Goal: Task Accomplishment & Management: Manage account settings

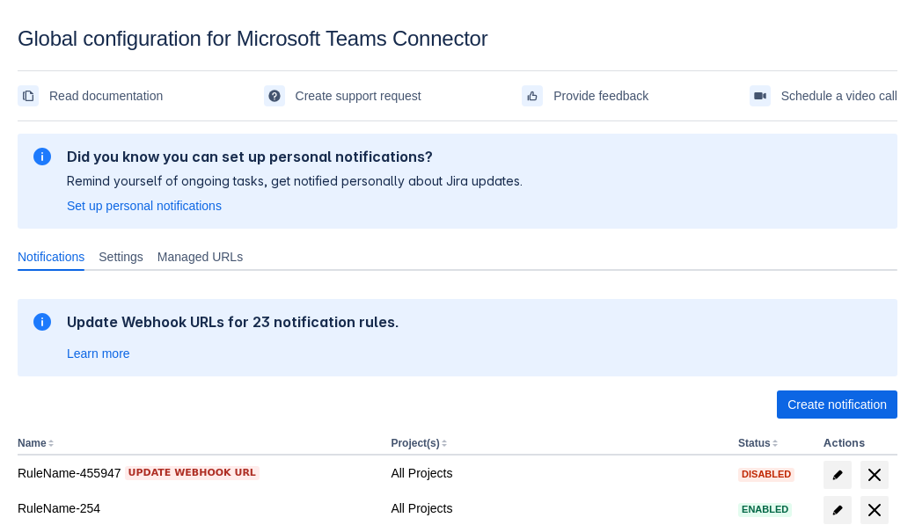
click at [837, 405] on span "Create notification" at bounding box center [837, 405] width 99 height 28
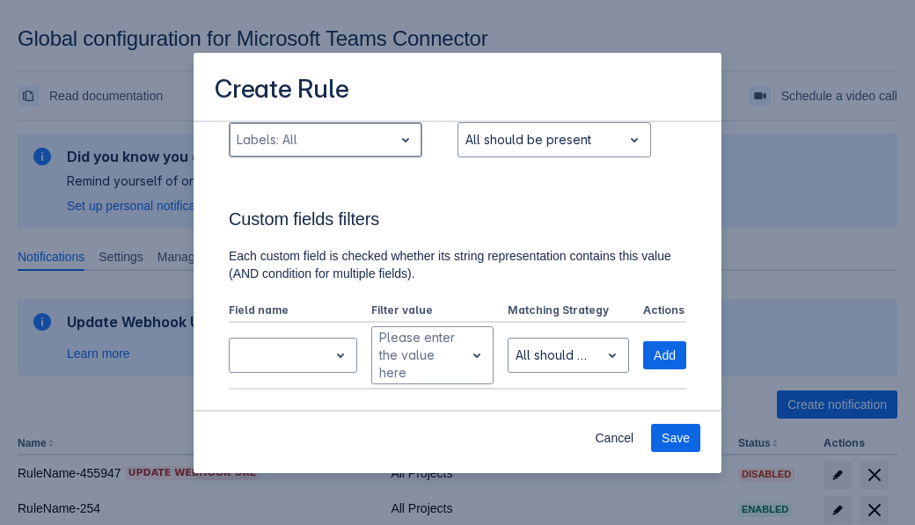
click at [325, 140] on div "Scrollable content" at bounding box center [312, 139] width 150 height 21
type input "56404_label"
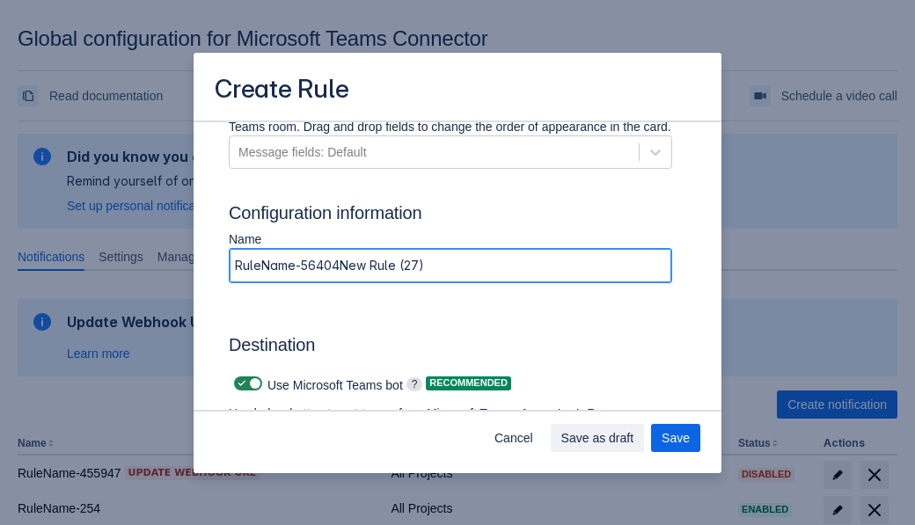
type input "RuleName-56404New Rule (27)"
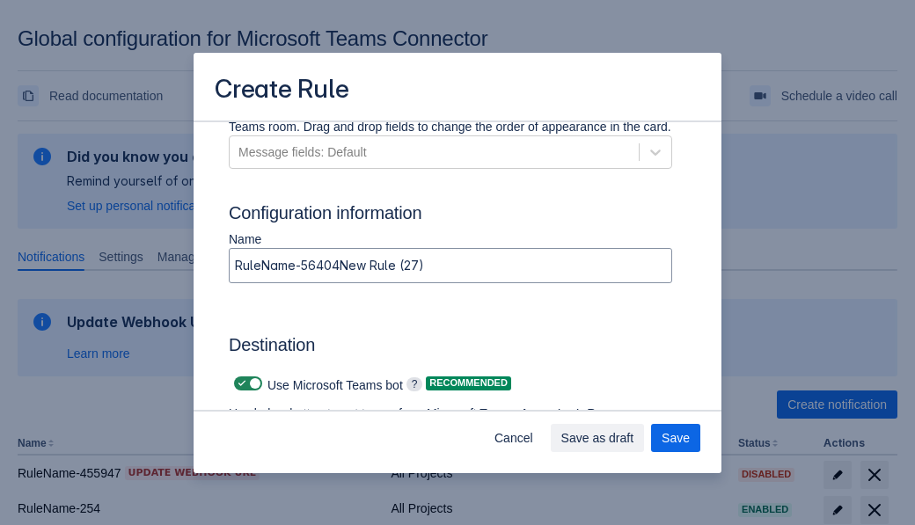
click at [239, 384] on span "Scrollable content" at bounding box center [242, 384] width 14 height 14
click at [239, 384] on input "Scrollable content" at bounding box center [239, 383] width 11 height 11
checkbox input "false"
type input "https://prod-74.westus.logic.azure.com:443/workflows/f11e74d8c9ca438c8769757d73…"
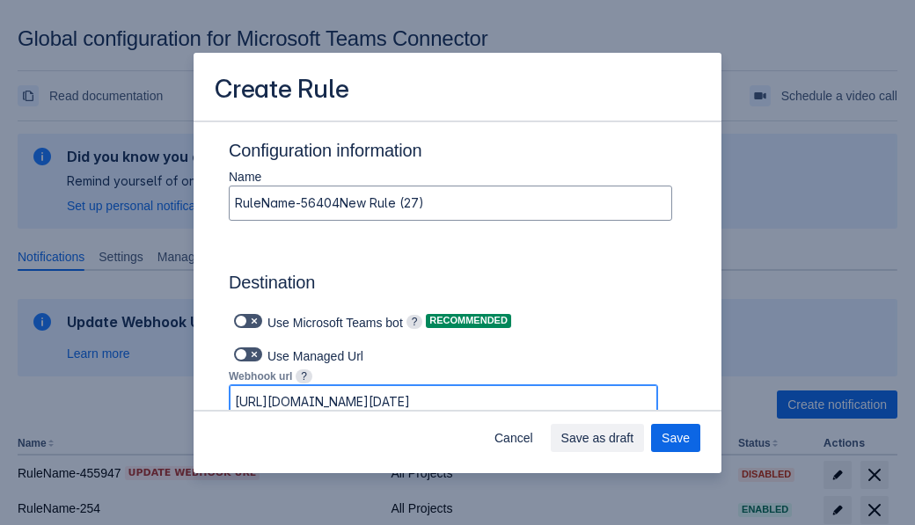
click at [635, 438] on span "Save as draft" at bounding box center [597, 438] width 73 height 28
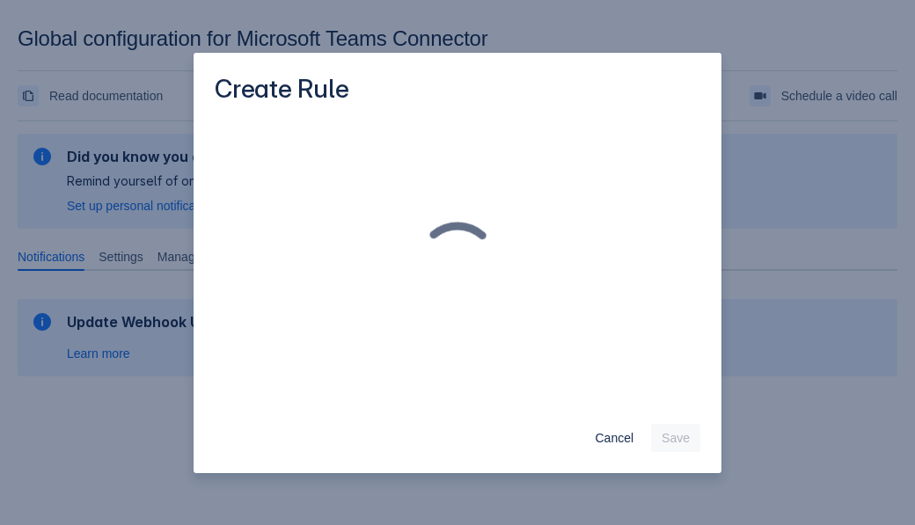
scroll to position [0, 0]
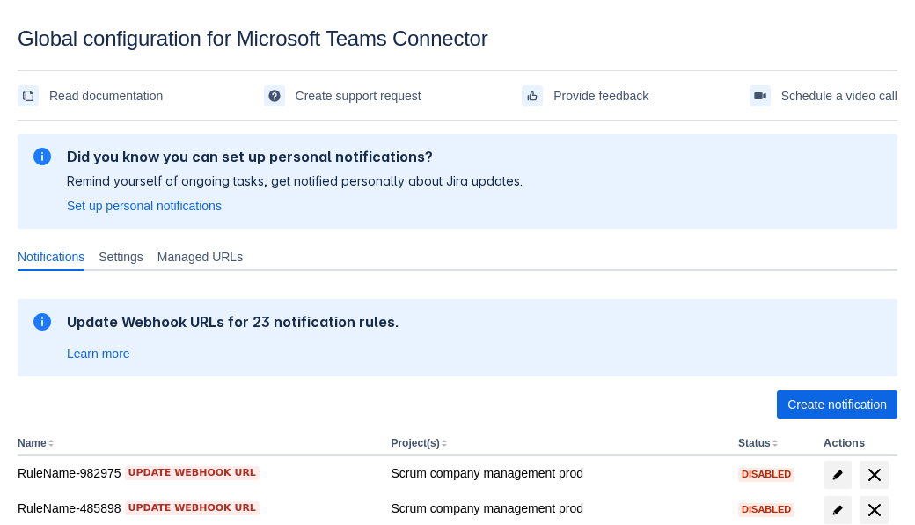
scroll to position [429, 0]
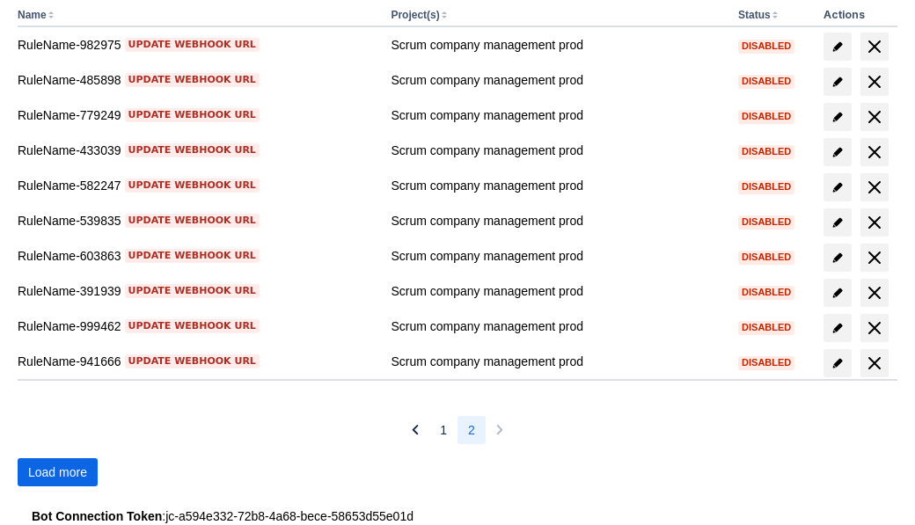
click at [57, 473] on span "Load more" at bounding box center [57, 473] width 59 height 28
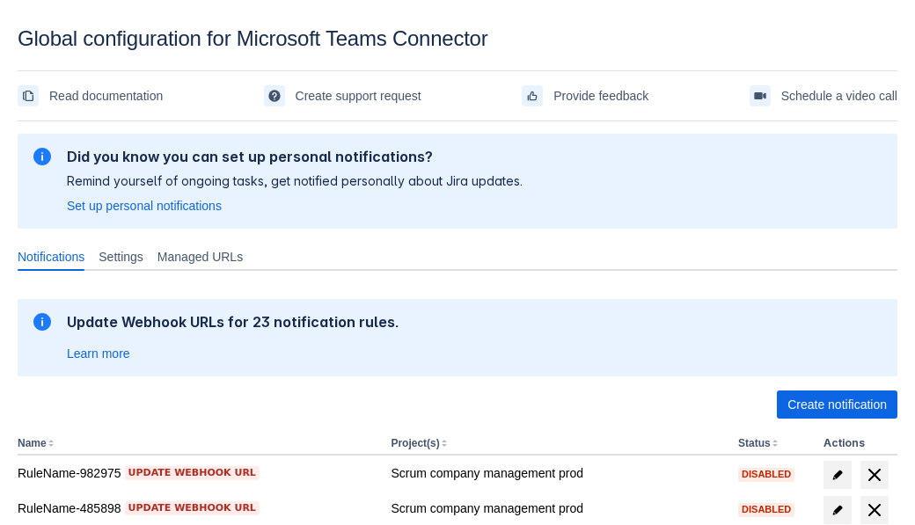
scroll to position [429, 0]
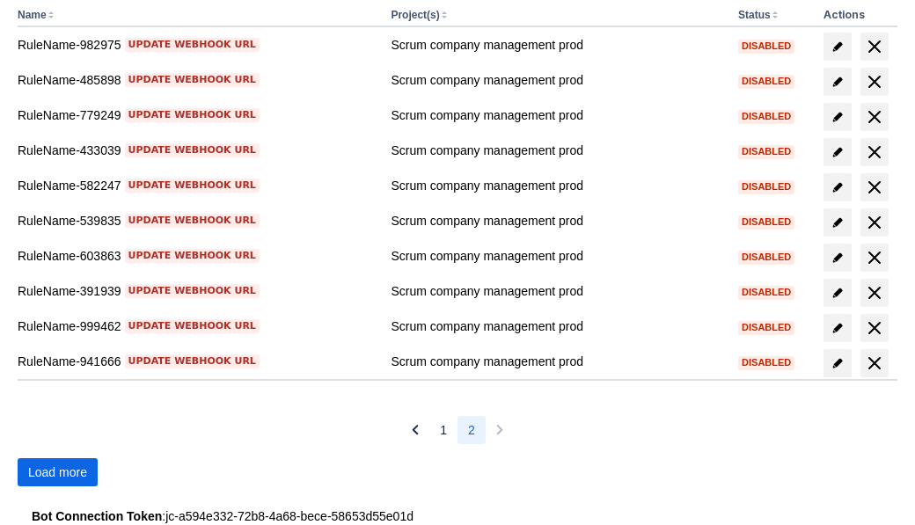
click at [57, 473] on span "Load more" at bounding box center [57, 473] width 59 height 28
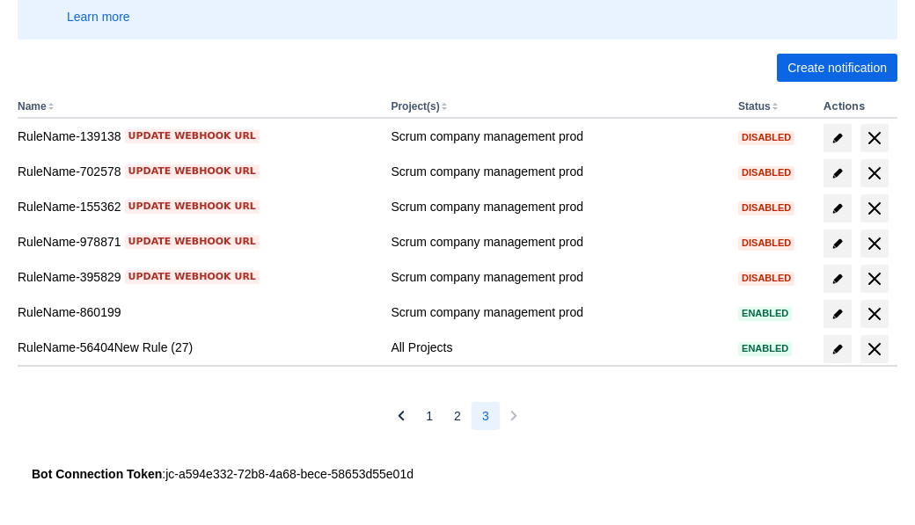
click at [874, 349] on span "delete" at bounding box center [874, 349] width 21 height 21
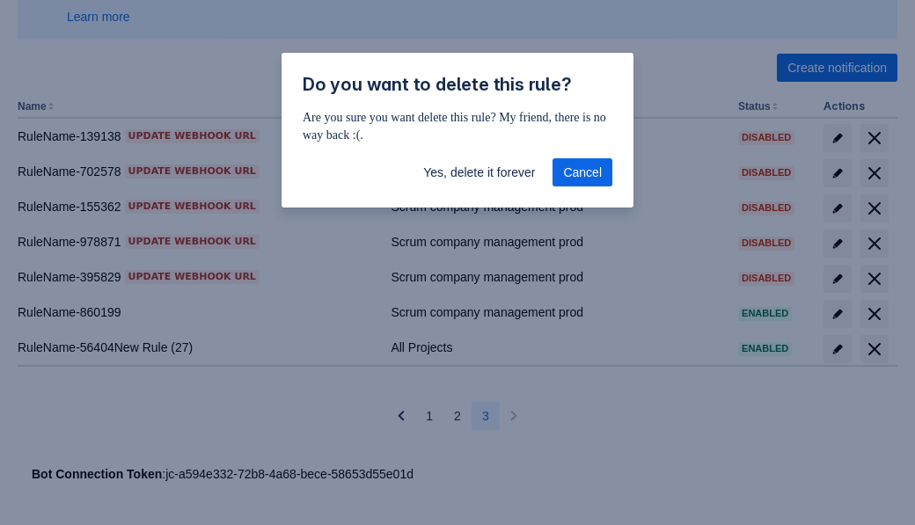
click at [479, 172] on span "Yes, delete it forever" at bounding box center [479, 172] width 112 height 28
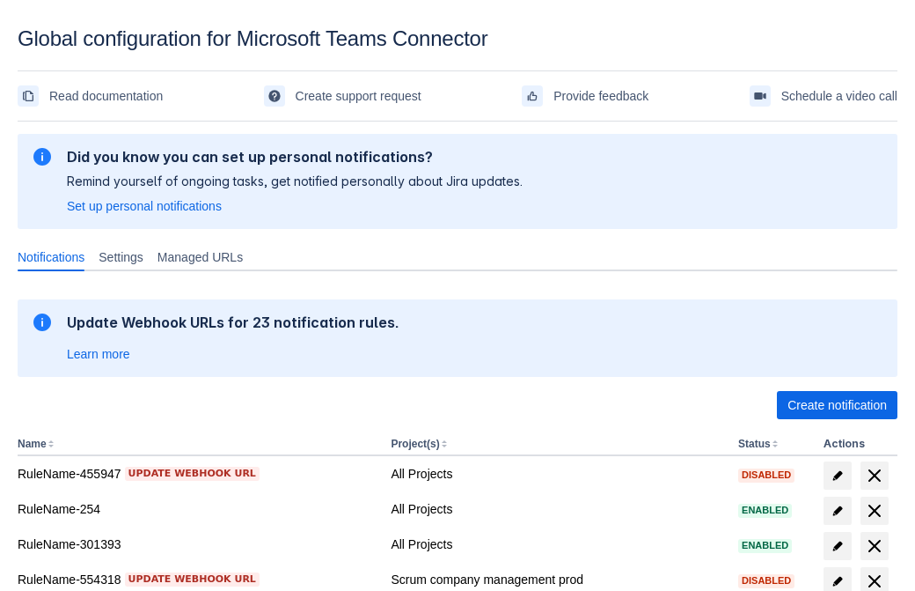
click at [837, 405] on span "Create notification" at bounding box center [837, 405] width 99 height 28
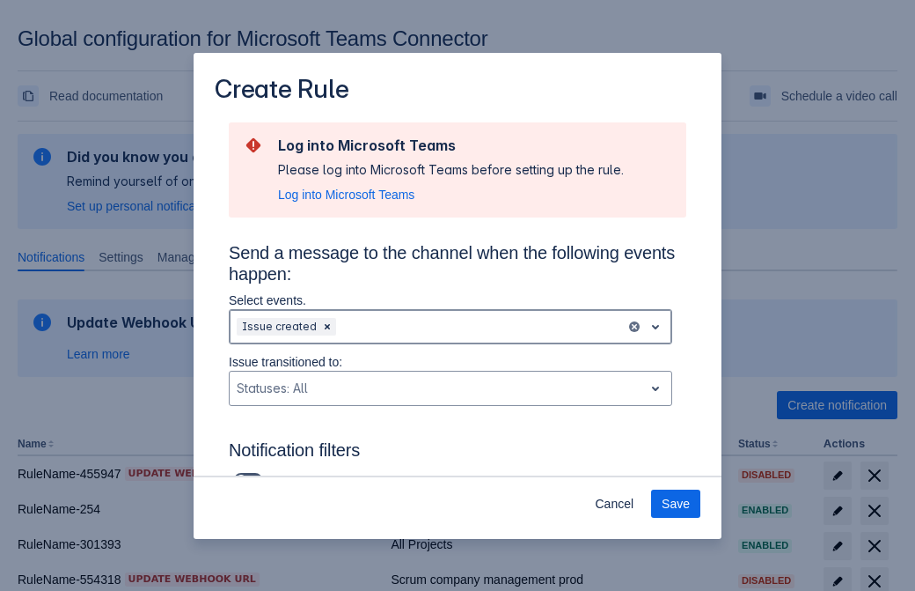
click at [451, 327] on div "Scrollable content" at bounding box center [479, 326] width 279 height 21
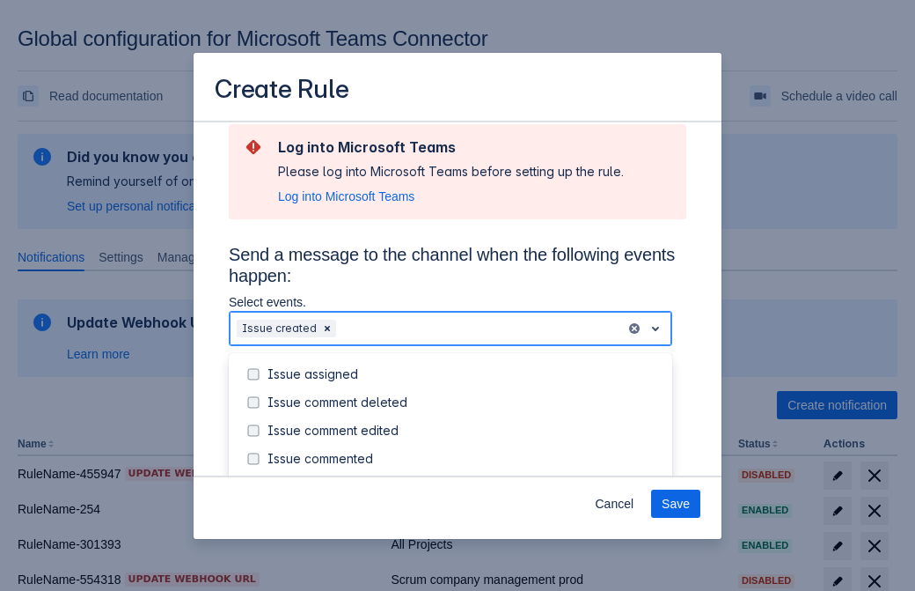
scroll to position [189, 0]
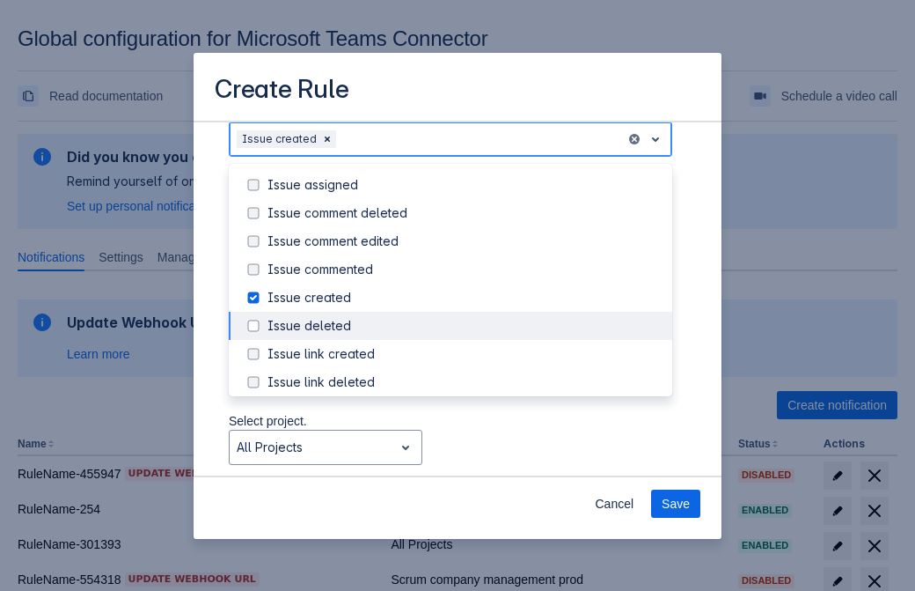
click at [465, 297] on div "Issue created" at bounding box center [465, 298] width 394 height 18
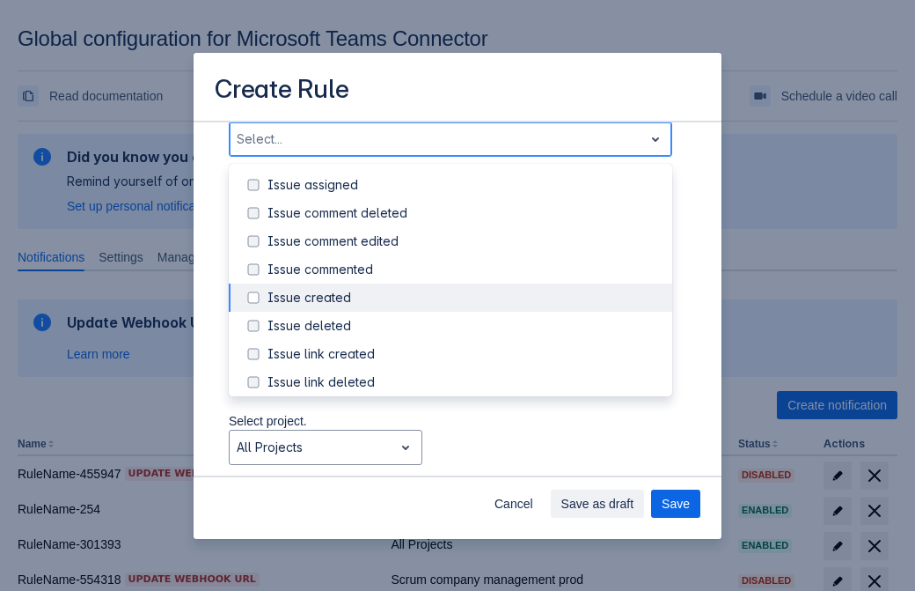
click at [465, 458] on div "Issue updated" at bounding box center [465, 467] width 394 height 18
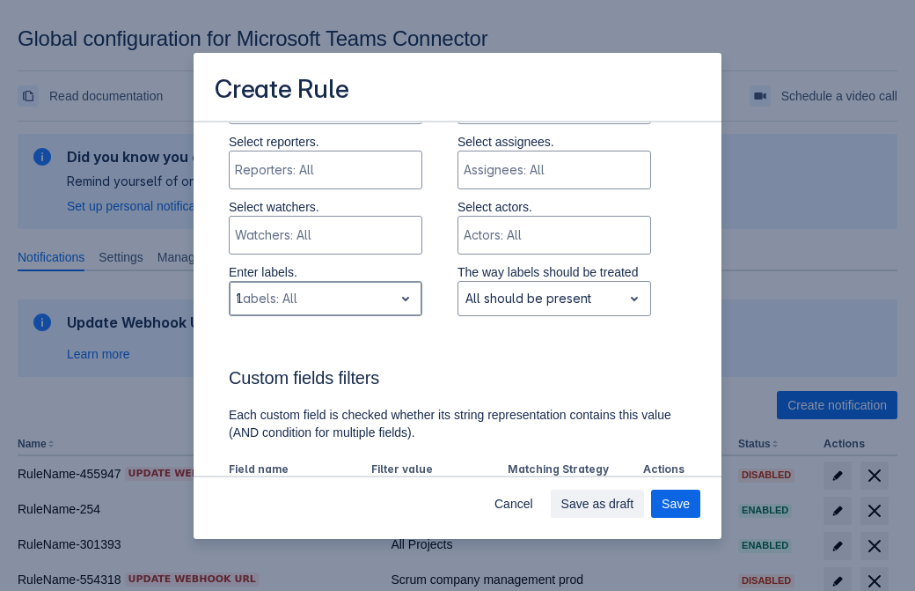
type input "158525_label"
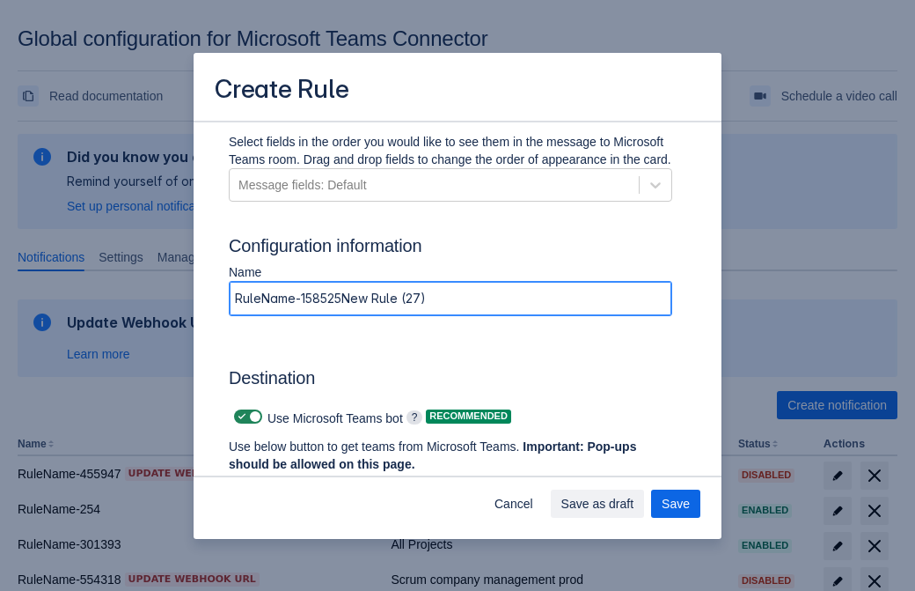
type input "RuleName-158525New Rule (27)"
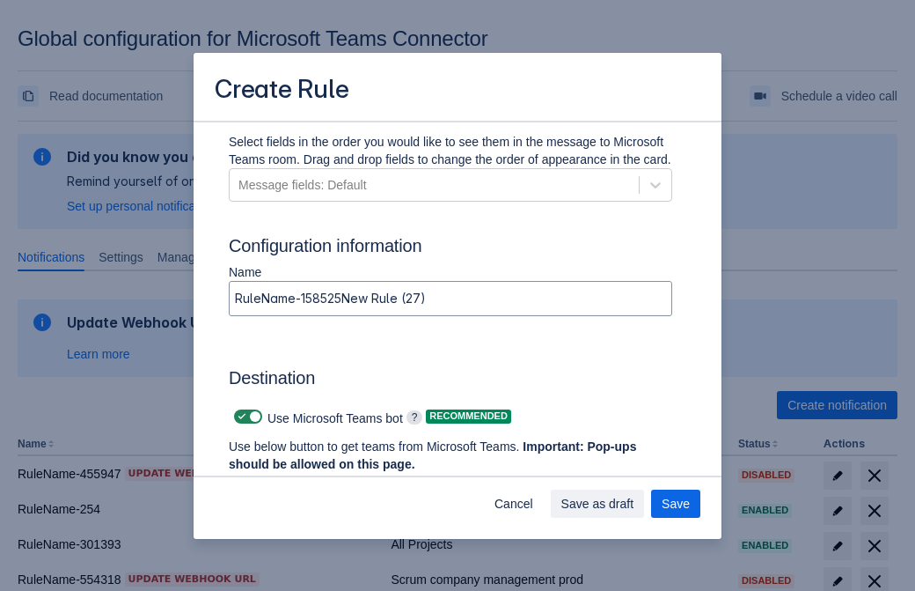
click at [239, 416] on span "Scrollable content" at bounding box center [242, 416] width 14 height 14
click at [239, 416] on input "Scrollable content" at bounding box center [239, 416] width 11 height 11
checkbox input "false"
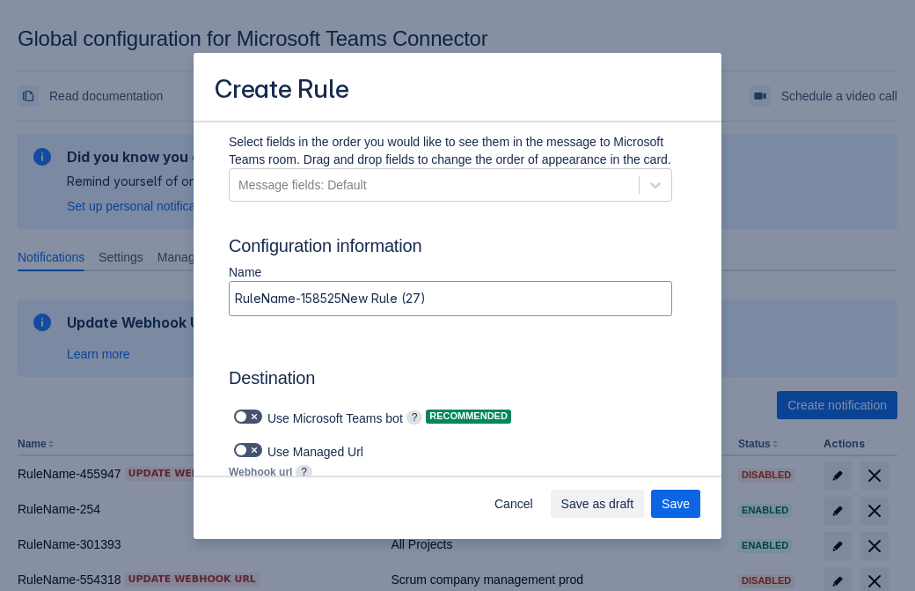
type input "https://prod-34.westus.logic.azure.com:443/workflows/b225ecea21af403f967199aab2…"
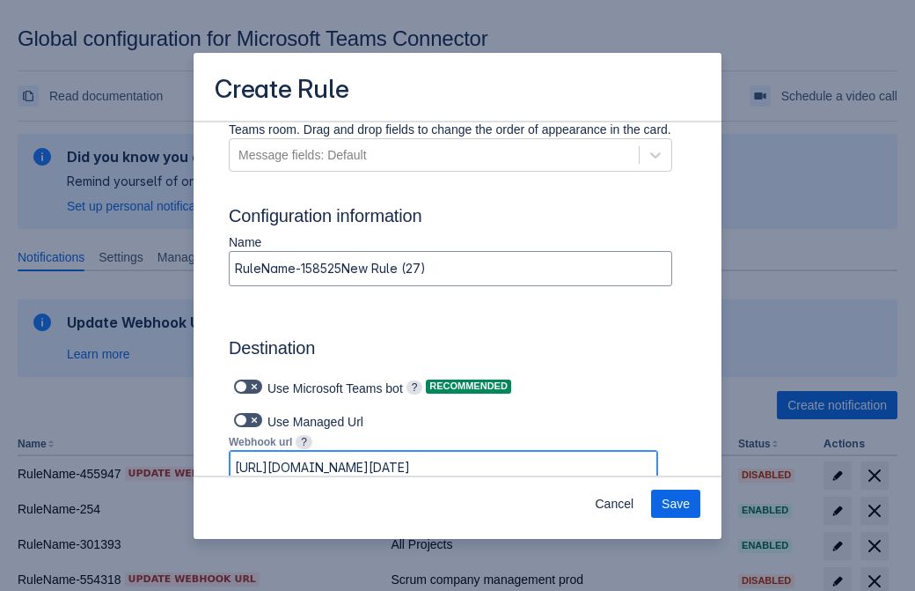
click at [676, 503] on span "Save" at bounding box center [676, 503] width 28 height 28
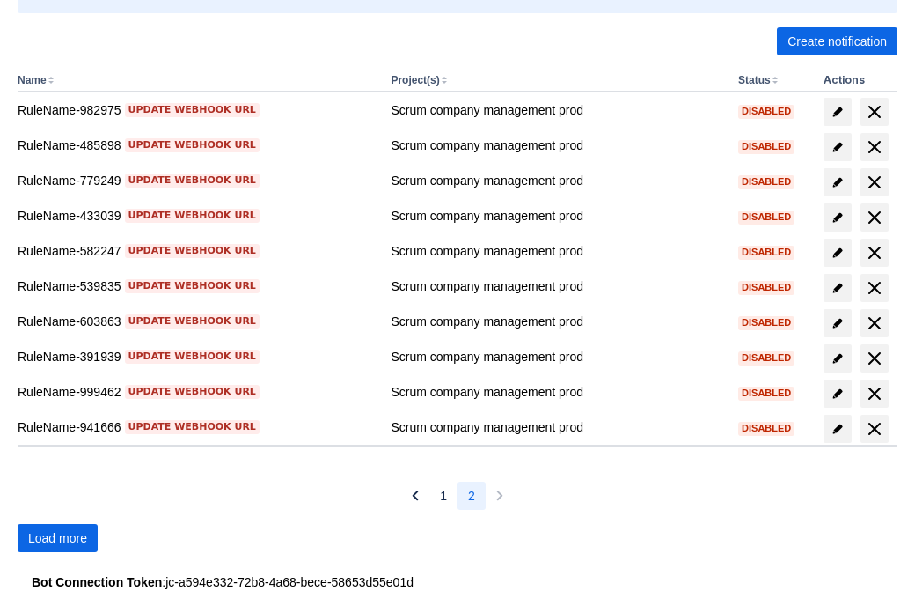
click at [57, 538] on span "Load more" at bounding box center [57, 538] width 59 height 28
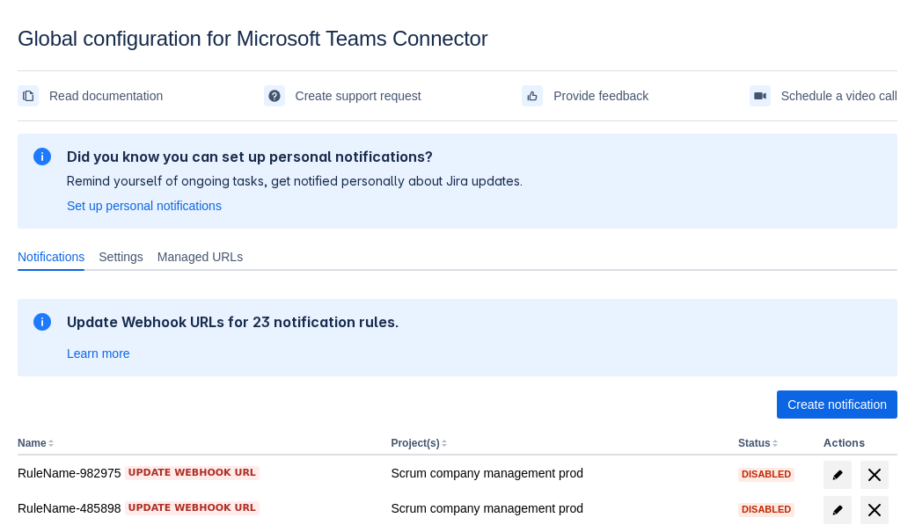
scroll to position [429, 0]
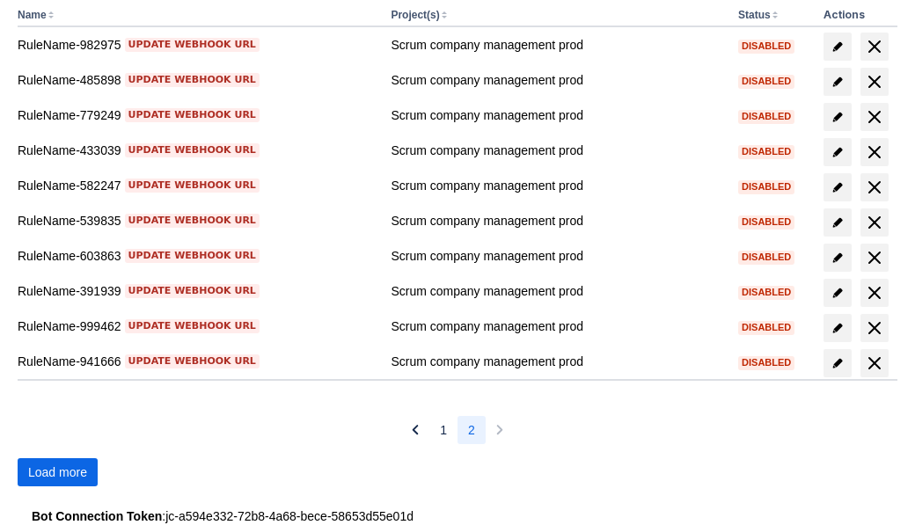
click at [57, 473] on span "Load more" at bounding box center [57, 473] width 59 height 28
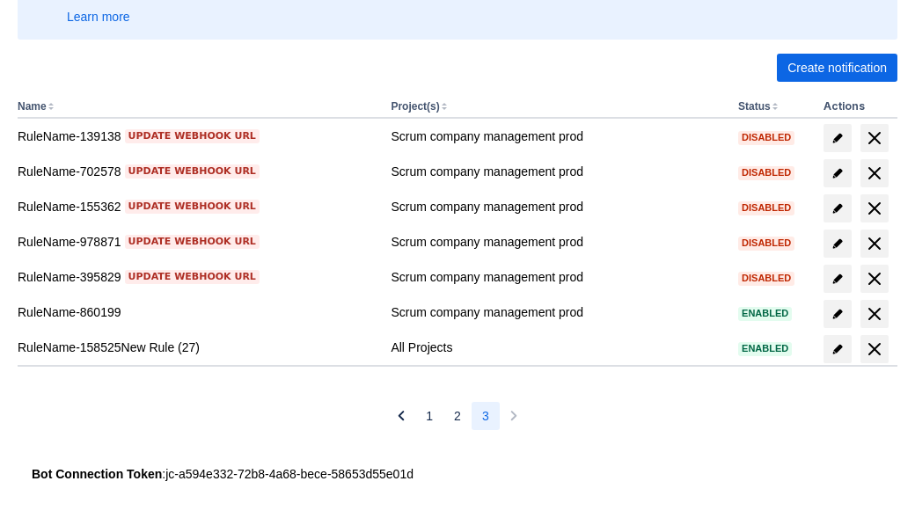
click at [874, 349] on span "delete" at bounding box center [874, 349] width 21 height 21
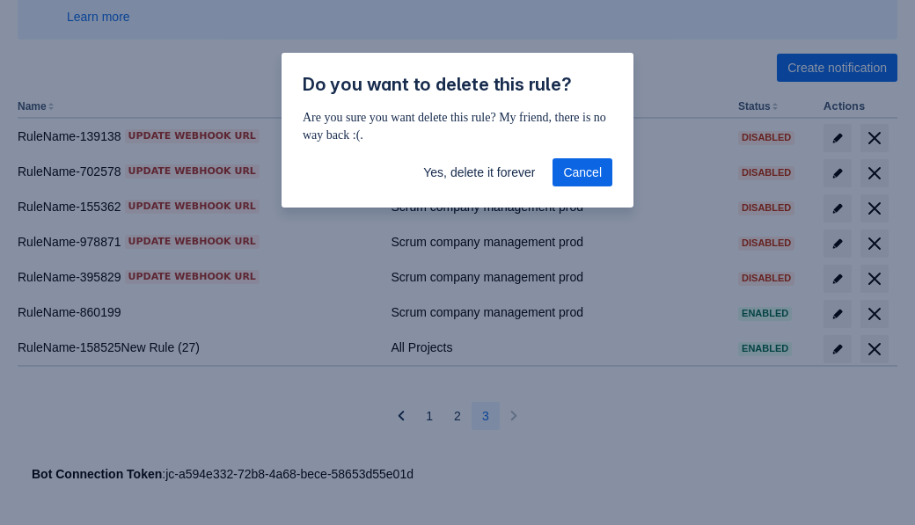
click at [479, 172] on span "Yes, delete it forever" at bounding box center [479, 172] width 112 height 28
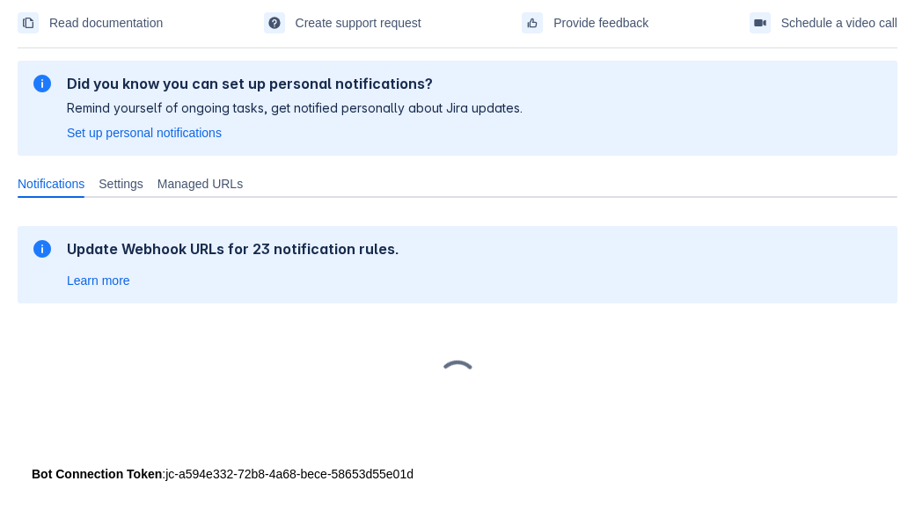
scroll to position [73, 0]
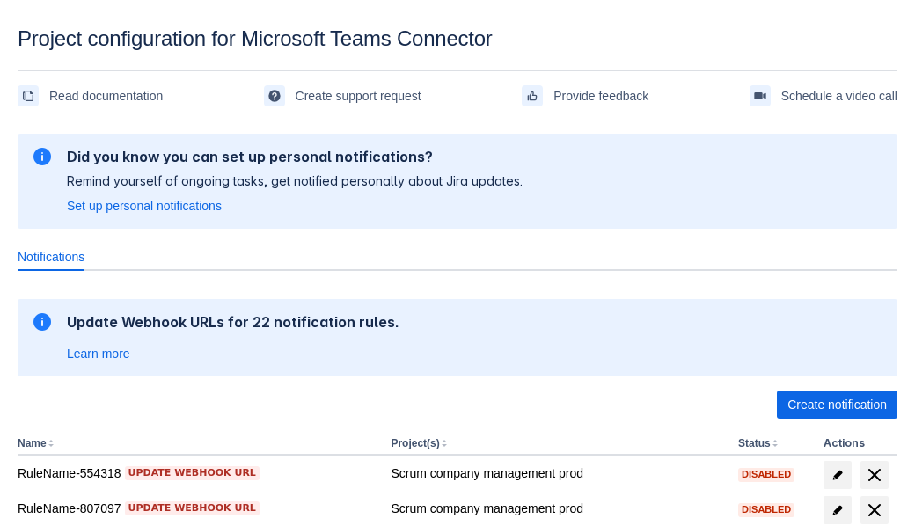
click at [837, 405] on span "Create notification" at bounding box center [837, 405] width 99 height 28
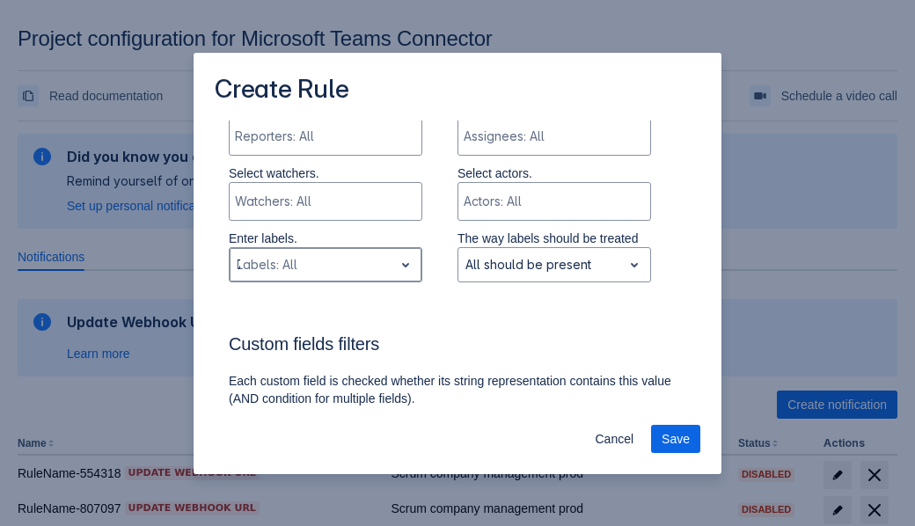
type input "730279_label"
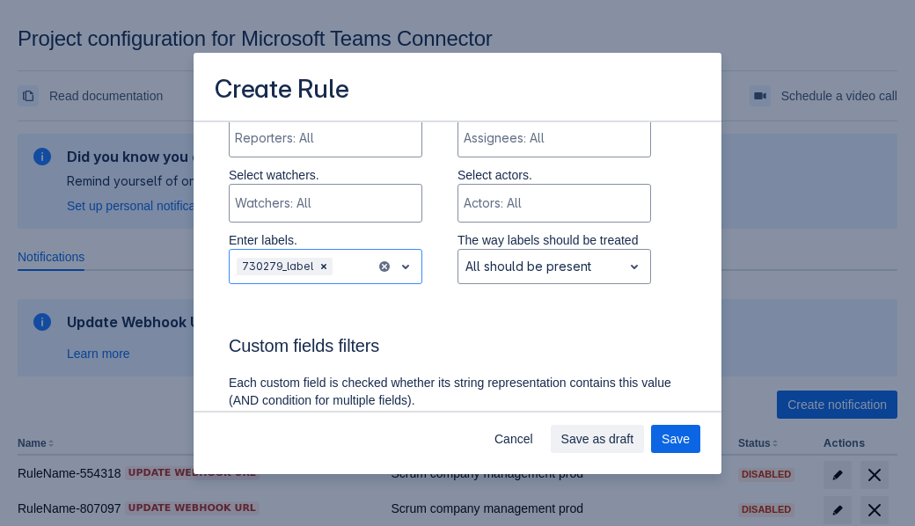
scroll to position [1123, 0]
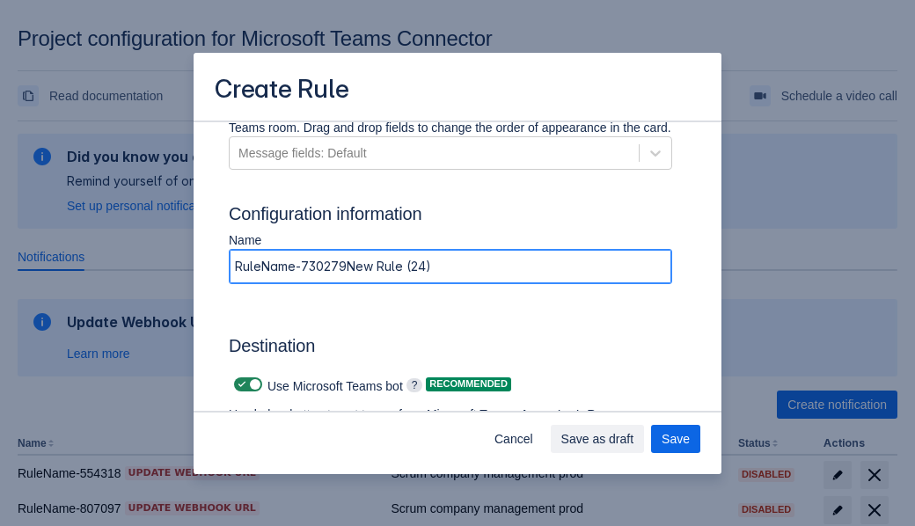
type input "RuleName-730279New Rule (24)"
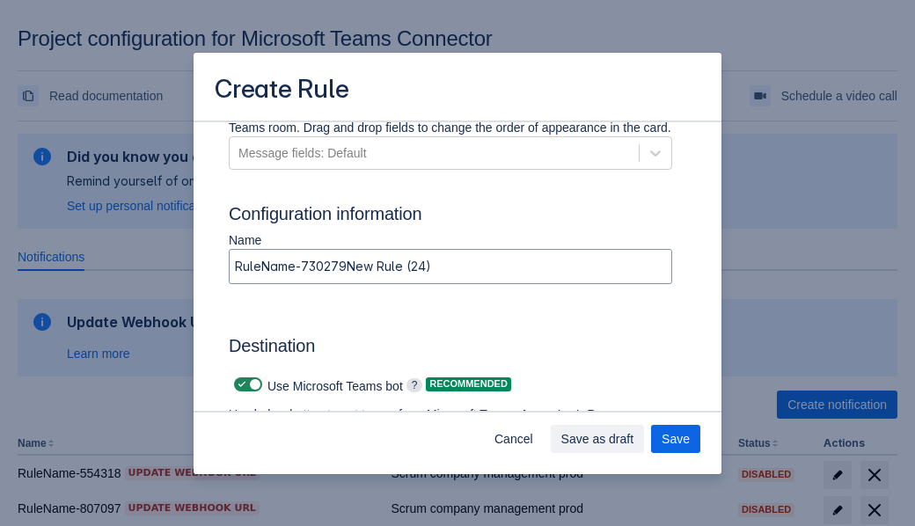
click at [239, 385] on span at bounding box center [242, 385] width 14 height 14
click at [239, 385] on input "checkbox" at bounding box center [239, 384] width 11 height 11
checkbox input "false"
type input "https://prod-66.westus.logic.azure.com:443/workflows/8c648f5704ae4c43ad0e610244…"
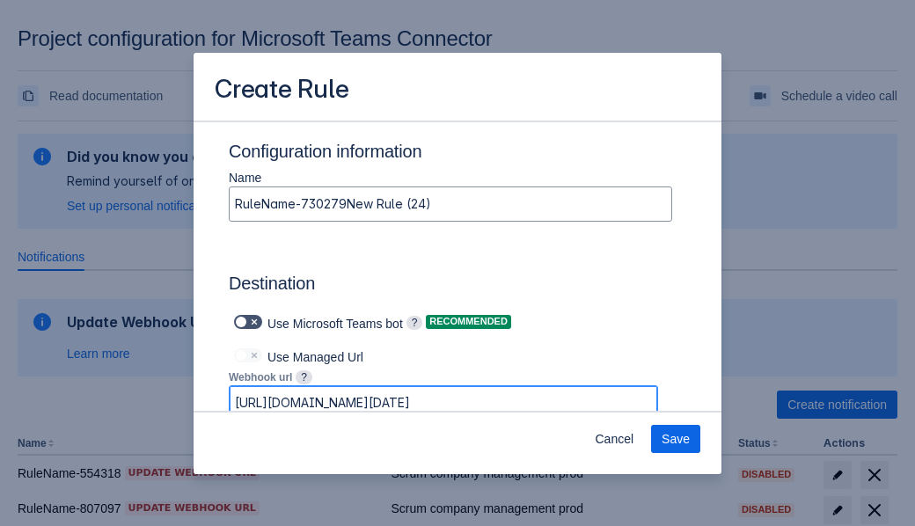
click at [676, 439] on span "Save" at bounding box center [676, 439] width 28 height 28
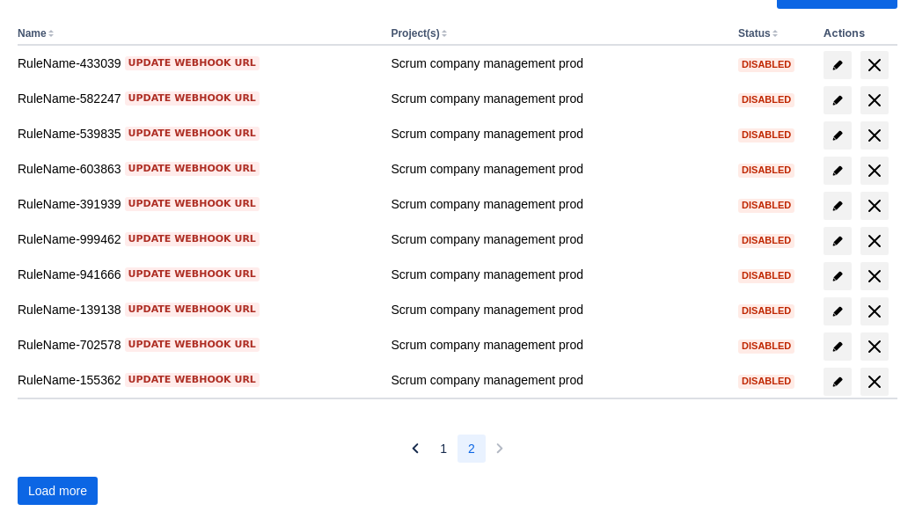
click at [57, 491] on span "Load more" at bounding box center [57, 491] width 59 height 28
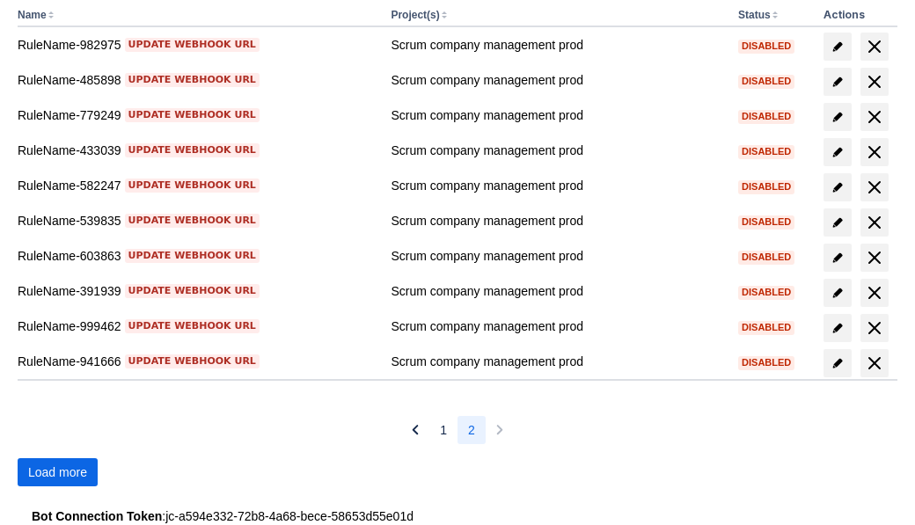
click at [57, 473] on span "Load more" at bounding box center [57, 473] width 59 height 28
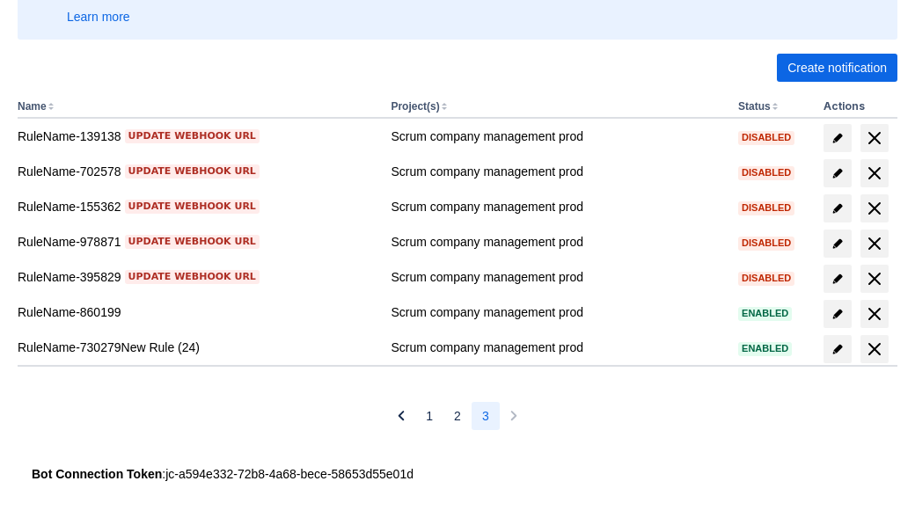
click at [874, 349] on span "delete" at bounding box center [874, 349] width 21 height 21
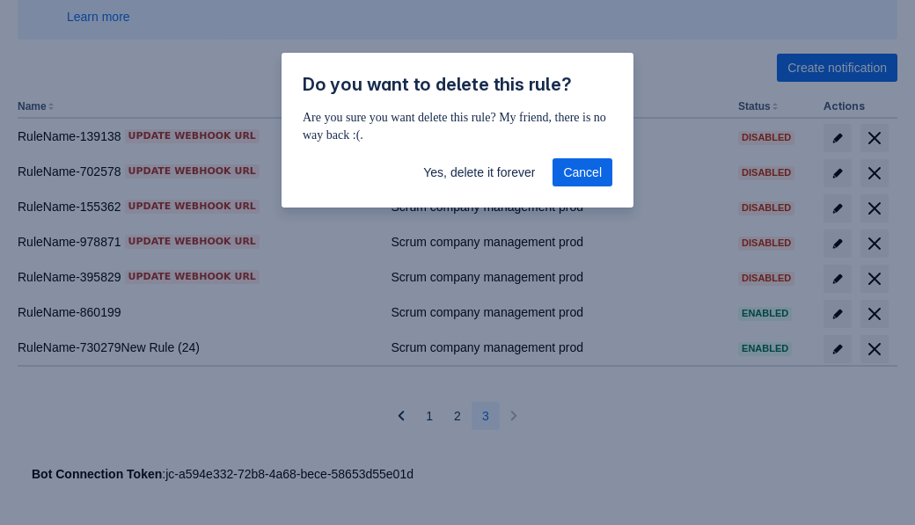
click at [479, 172] on span "Yes, delete it forever" at bounding box center [479, 172] width 112 height 28
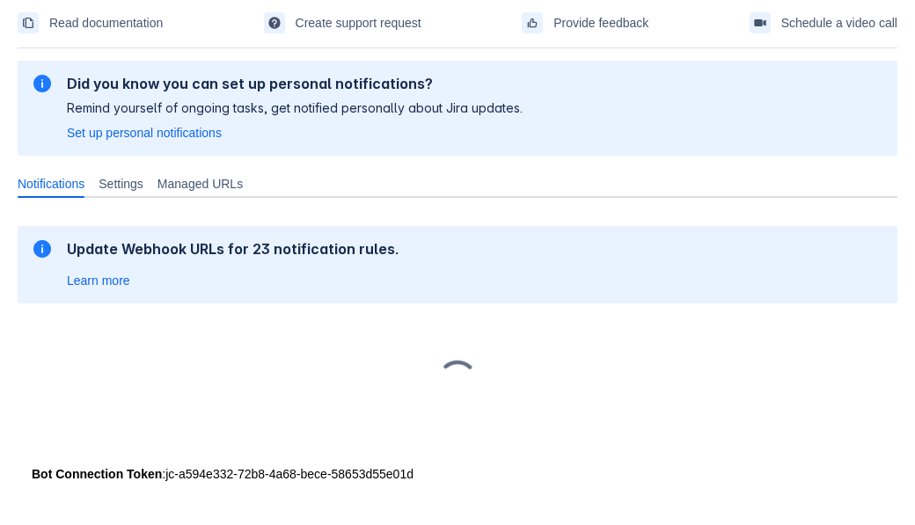
scroll to position [73, 0]
